Goal: Transaction & Acquisition: Purchase product/service

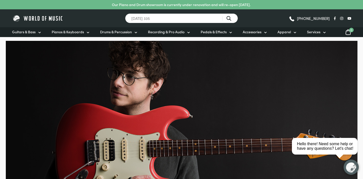
type input "epiphany 335"
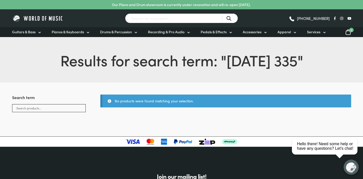
click at [154, 19] on input "Search for a product ..." at bounding box center [181, 18] width 113 height 10
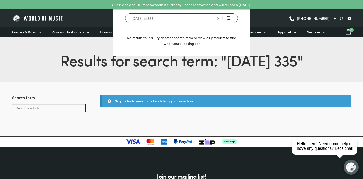
type input "epiphany es335"
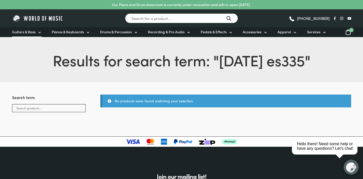
click at [26, 32] on span "Guitars & Bass" at bounding box center [23, 31] width 23 height 5
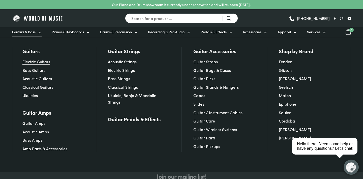
click at [27, 61] on link "Electric Guitars" at bounding box center [36, 62] width 28 height 6
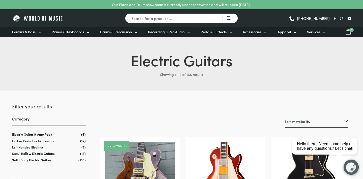
click at [37, 154] on link "Semi-Hollow Electric Guitars" at bounding box center [33, 153] width 43 height 5
